Goal: Ask a question: Seek information or help from site administrators or community

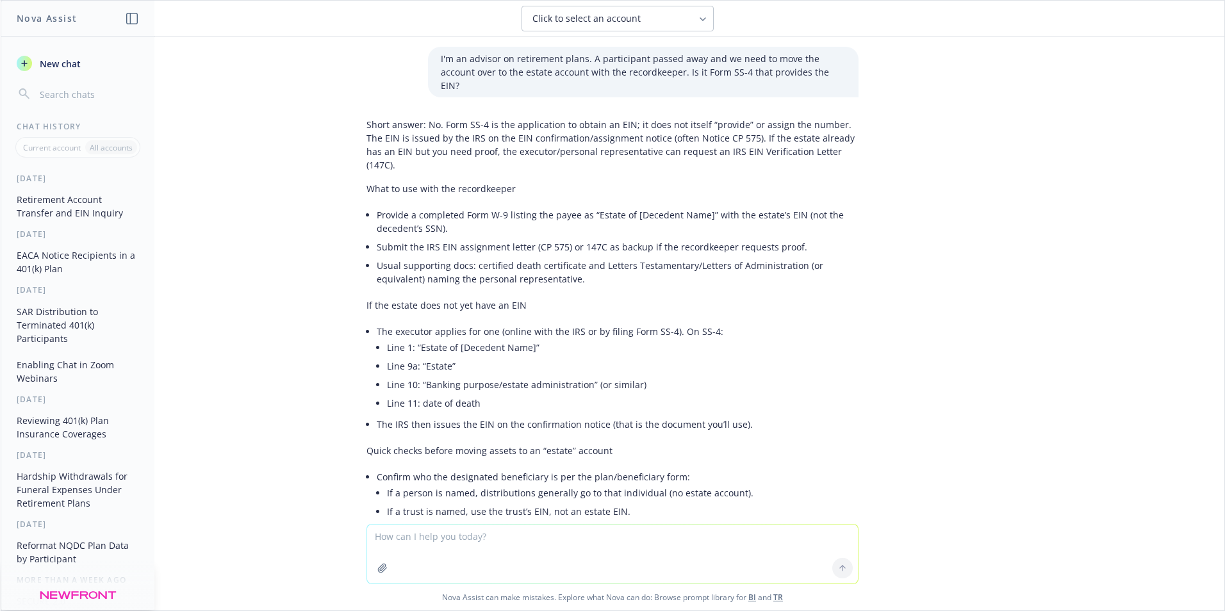
scroll to position [128, 0]
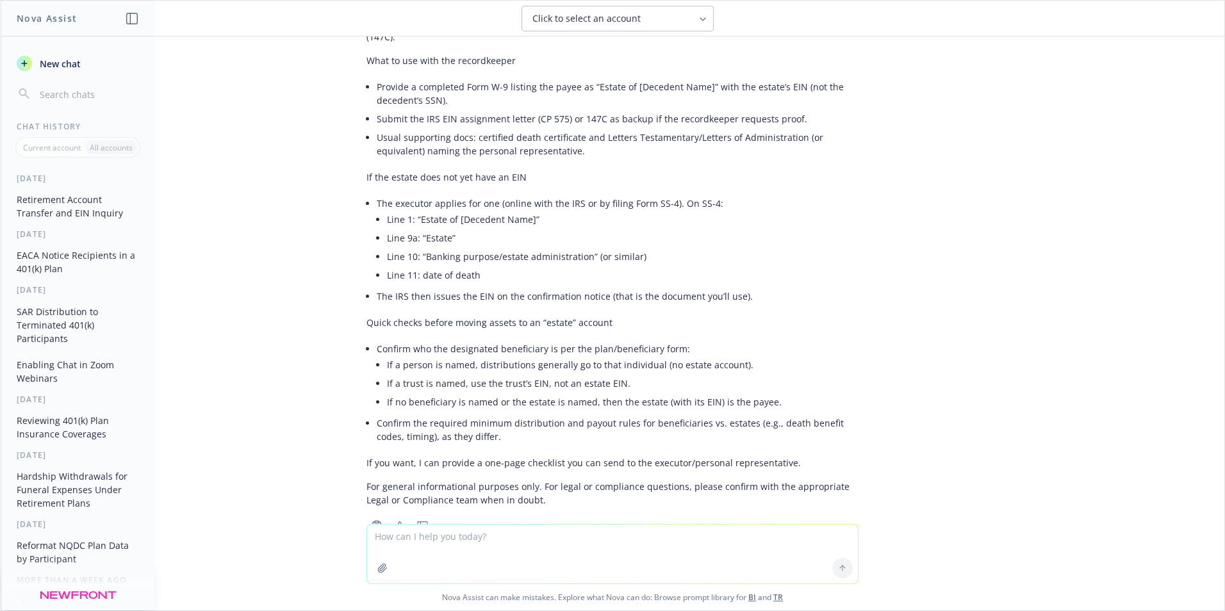
click at [65, 62] on span "New chat" at bounding box center [59, 63] width 44 height 13
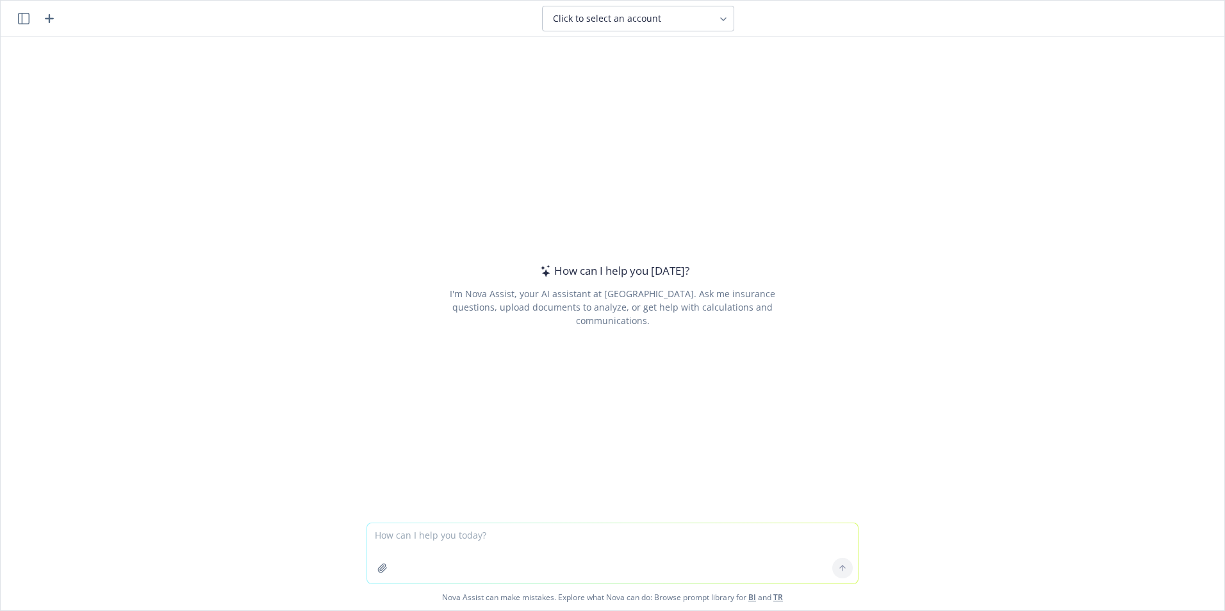
click at [415, 536] on textarea at bounding box center [612, 554] width 491 height 60
click at [872, 231] on div "How can I help you [DATE]? I'm Nova Assist, your AI assistant at Newfront. Ask …" at bounding box center [613, 280] width 1224 height 486
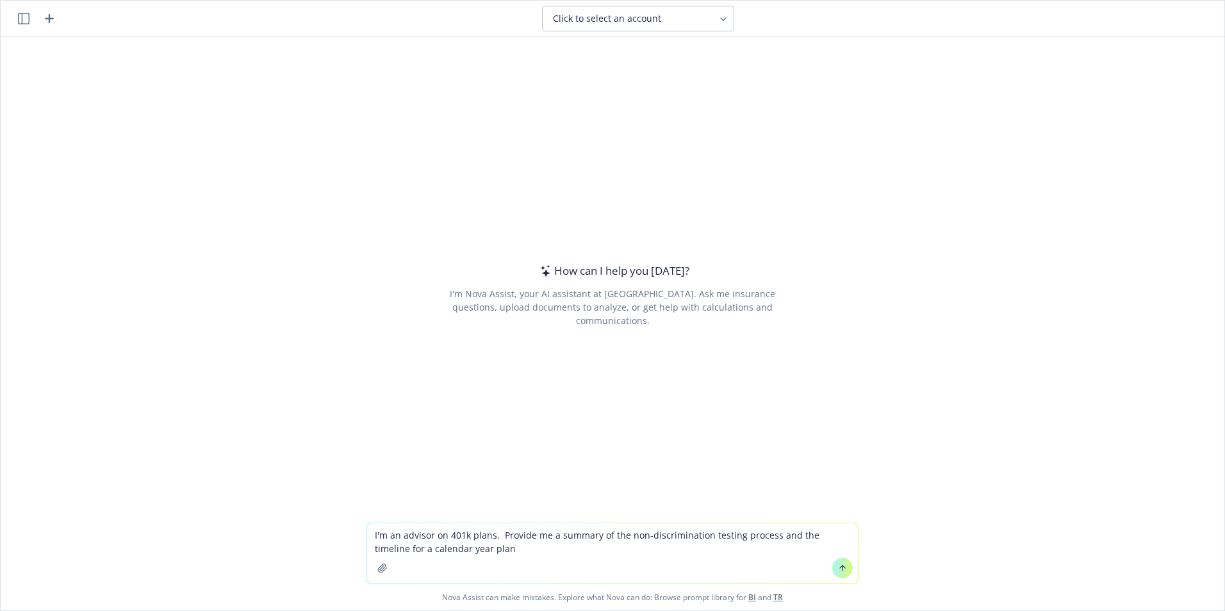
type textarea "I'm an advisor on 401k plans. Provide me a summary of the non-discrimination te…"
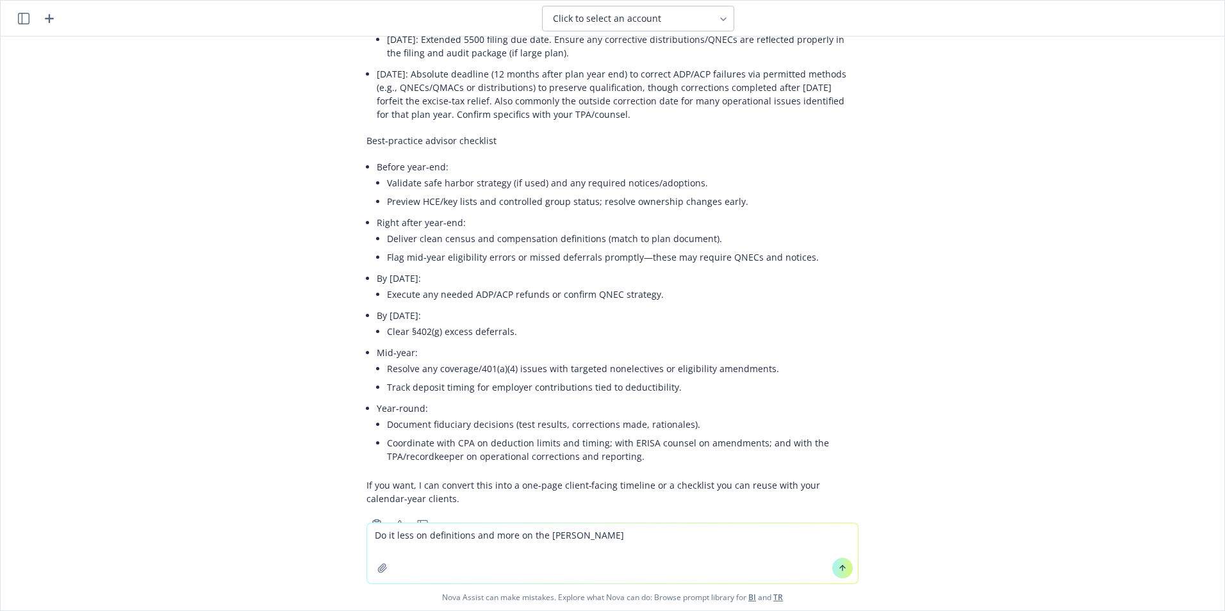
scroll to position [1241, 0]
type textarea "Do it less on definitions and more on the timeline"
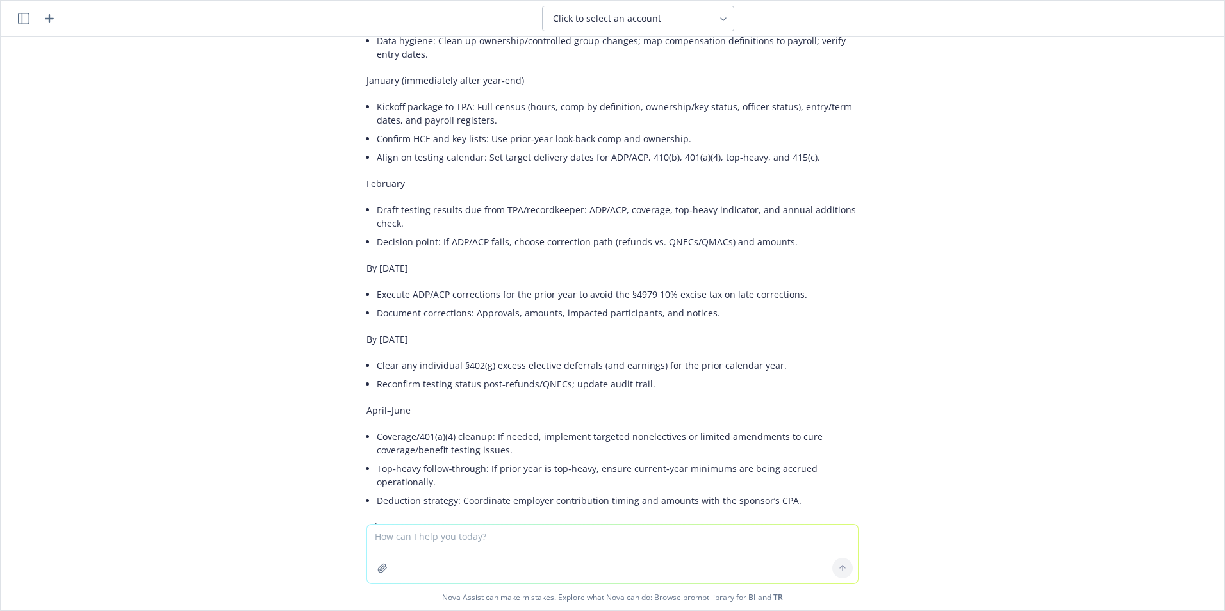
scroll to position [2002, 0]
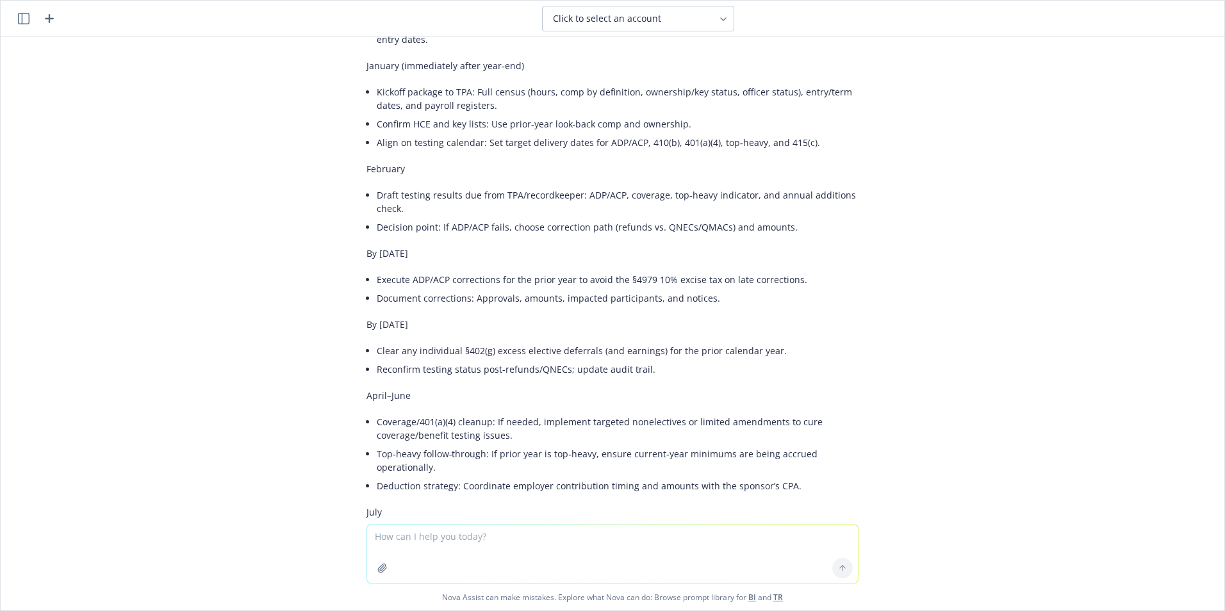
click at [427, 540] on textarea at bounding box center [612, 554] width 491 height 59
type textarea "So for performing the HCE lookback for 2025 testing (performed in Q1 2026), do …"
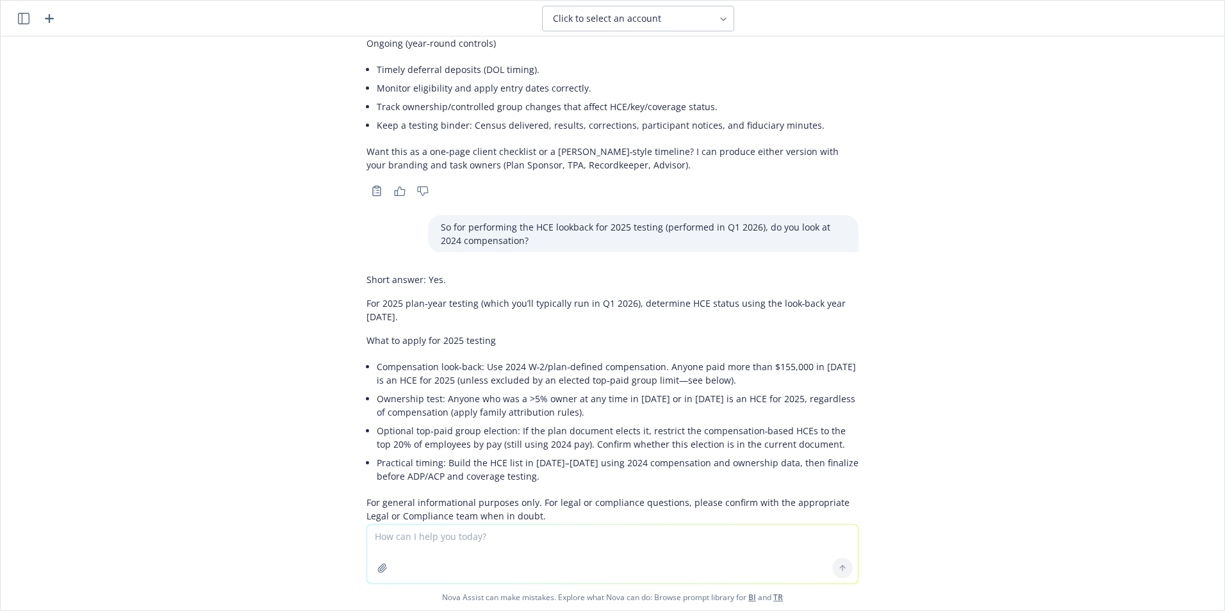
scroll to position [2917, 0]
click at [449, 539] on textarea at bounding box center [612, 554] width 491 height 59
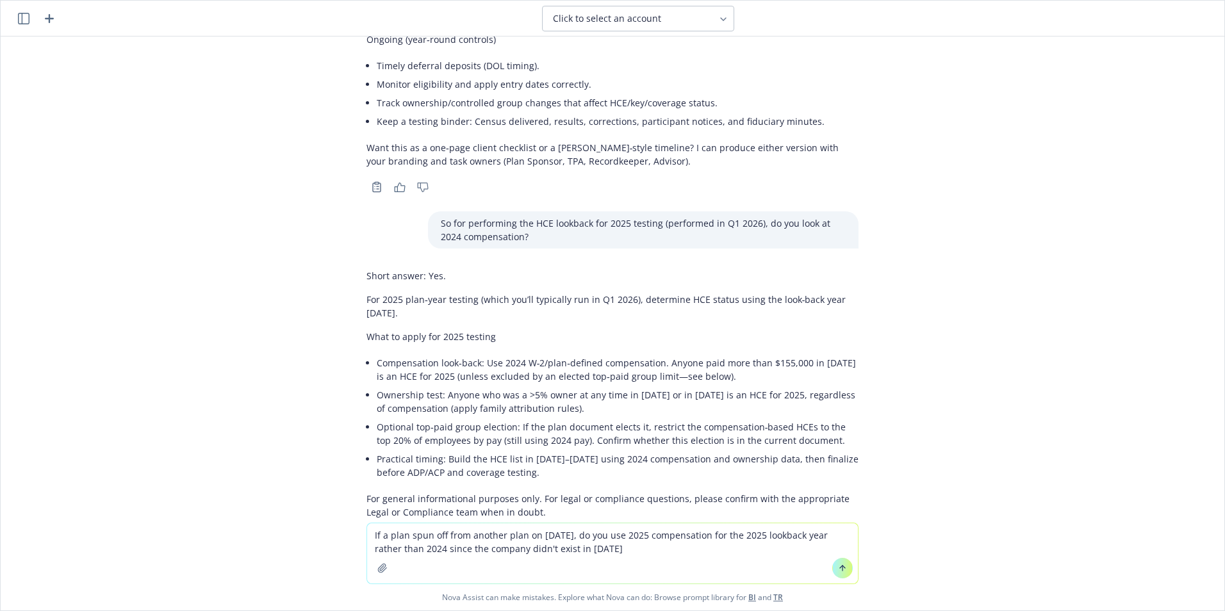
type textarea "If a plan spun off from another plan on [DATE], do you use 2025 compensation fo…"
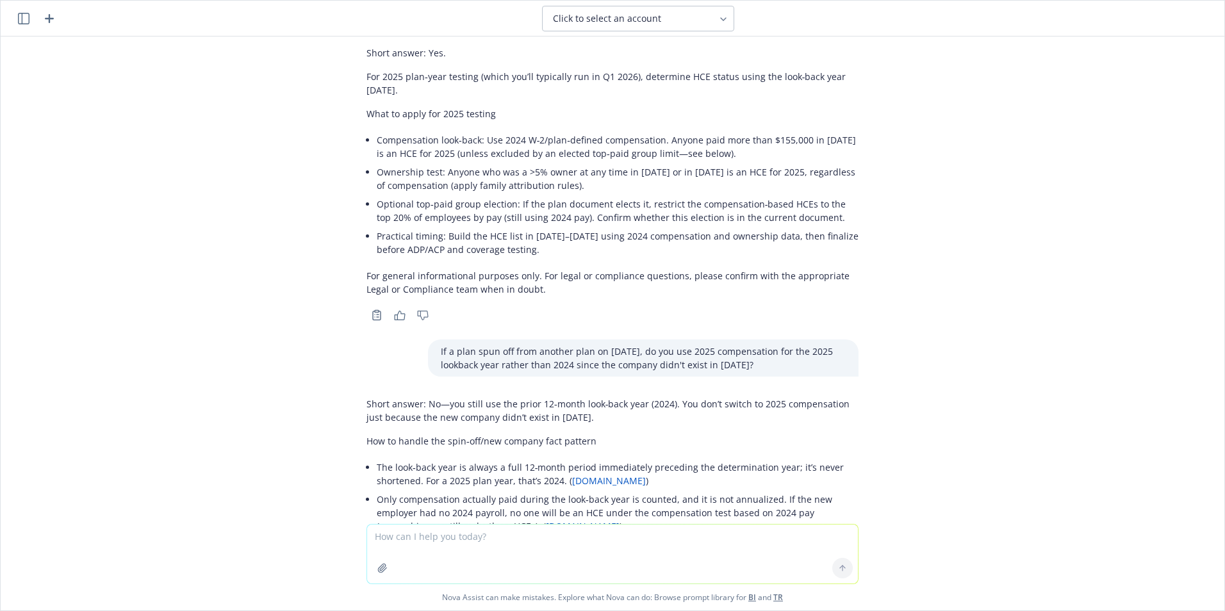
scroll to position [3204, 0]
